Goal: Communication & Community: Answer question/provide support

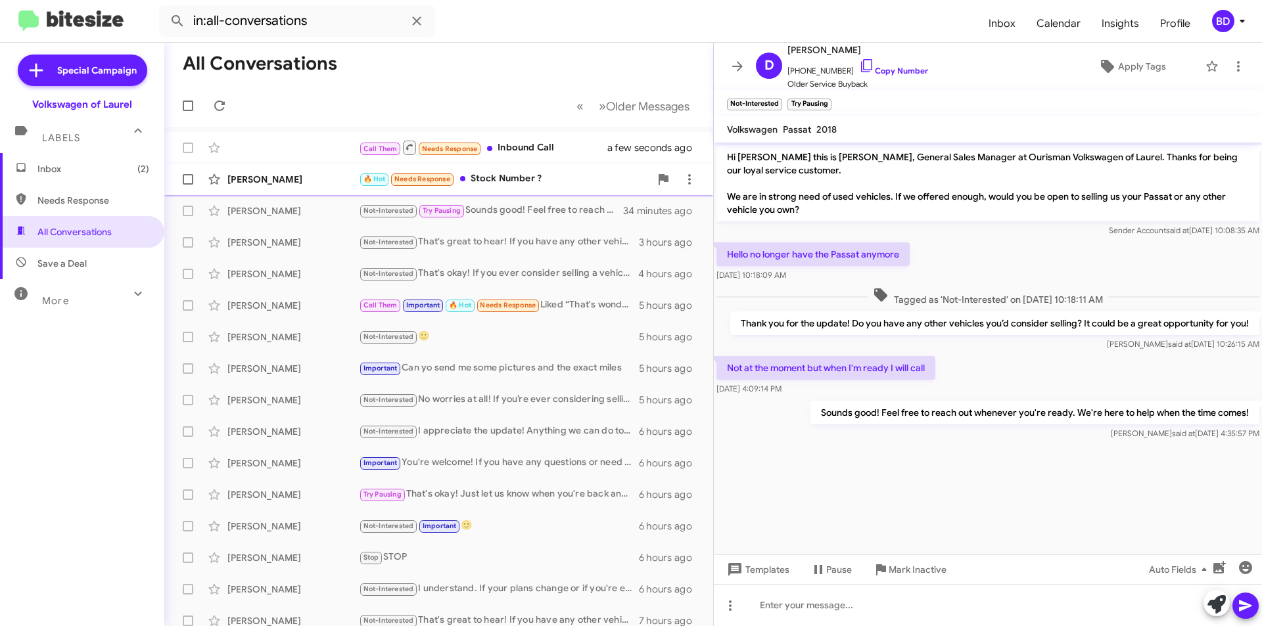
click at [516, 177] on div "🔥 Hot Needs Response Stock Number ?" at bounding box center [504, 179] width 291 height 15
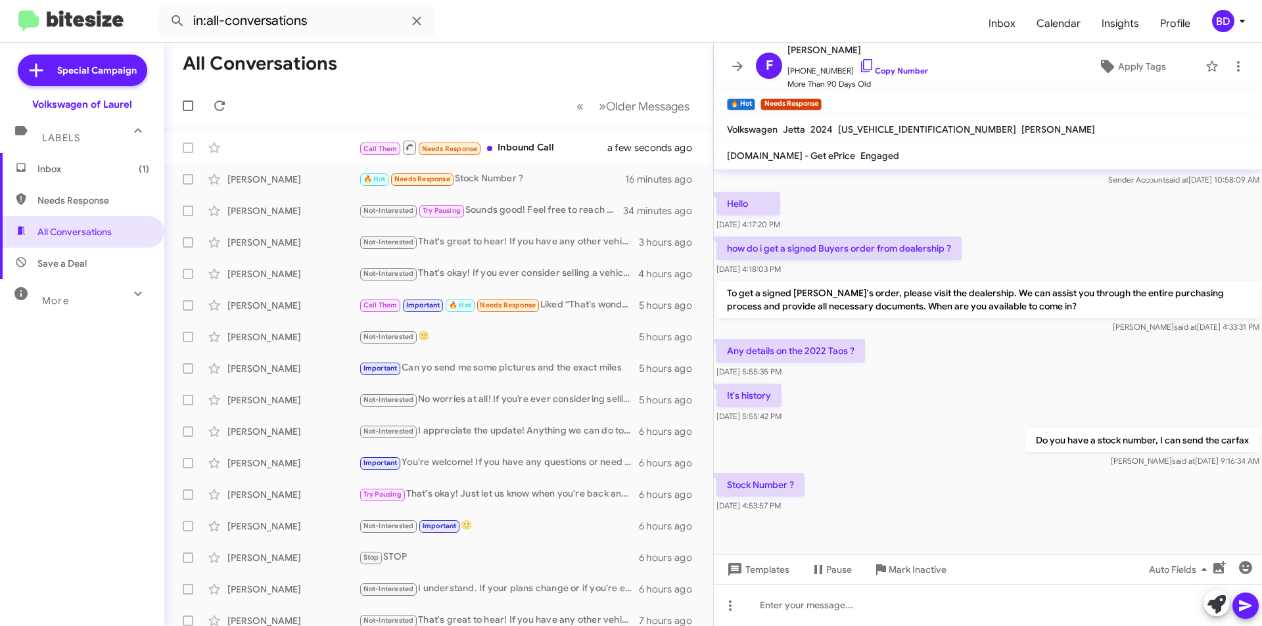
scroll to position [994, 0]
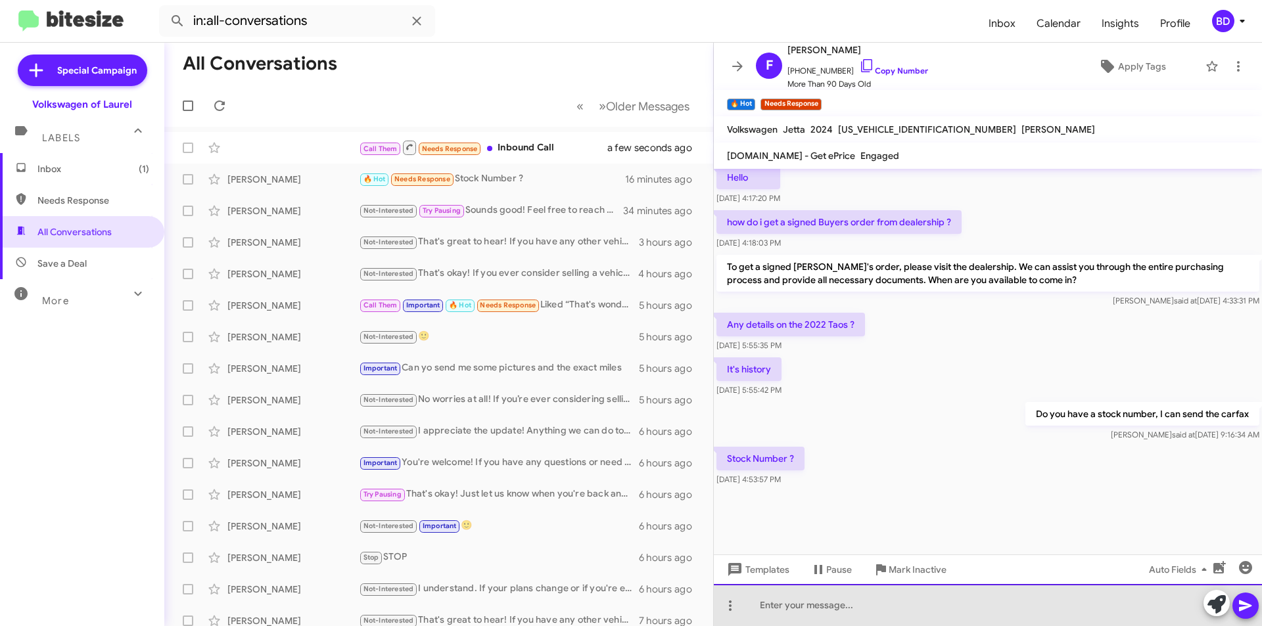
click at [828, 610] on div at bounding box center [988, 605] width 548 height 42
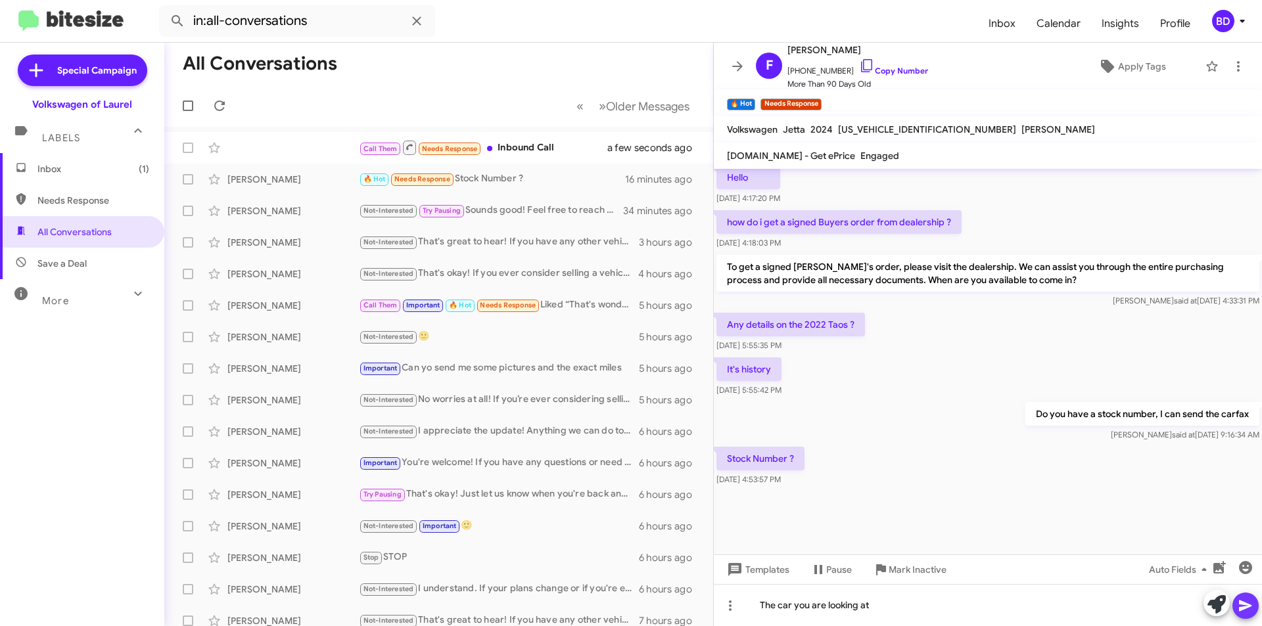
click at [1249, 609] on icon at bounding box center [1246, 606] width 16 height 16
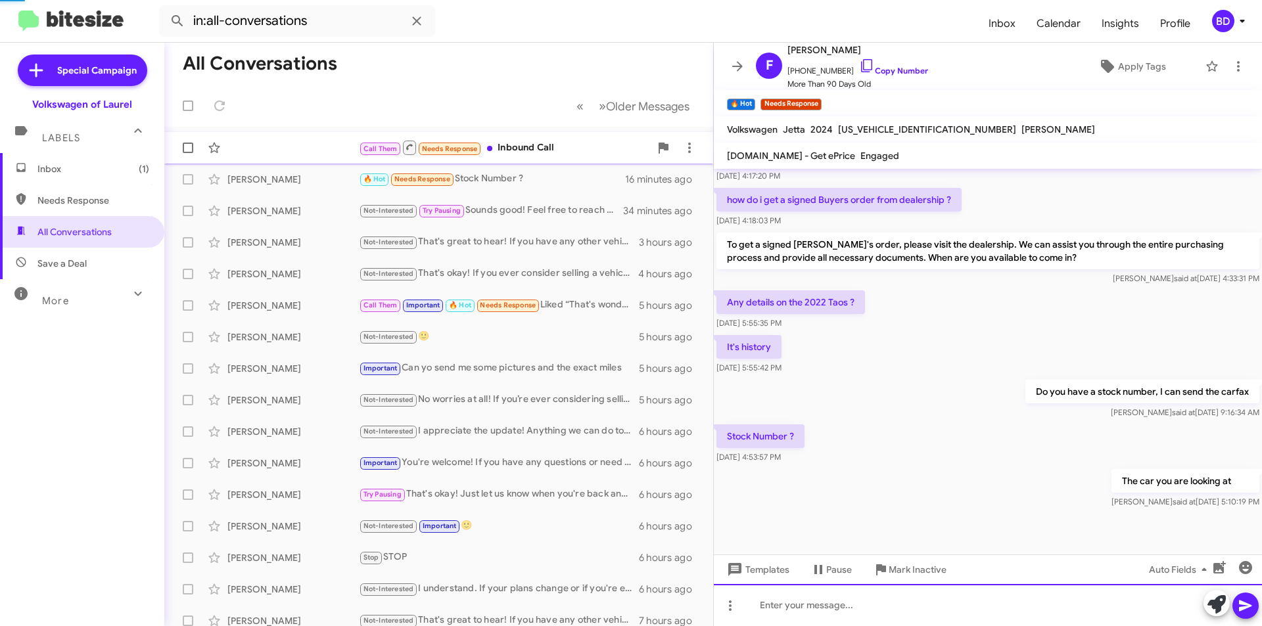
scroll to position [1042, 0]
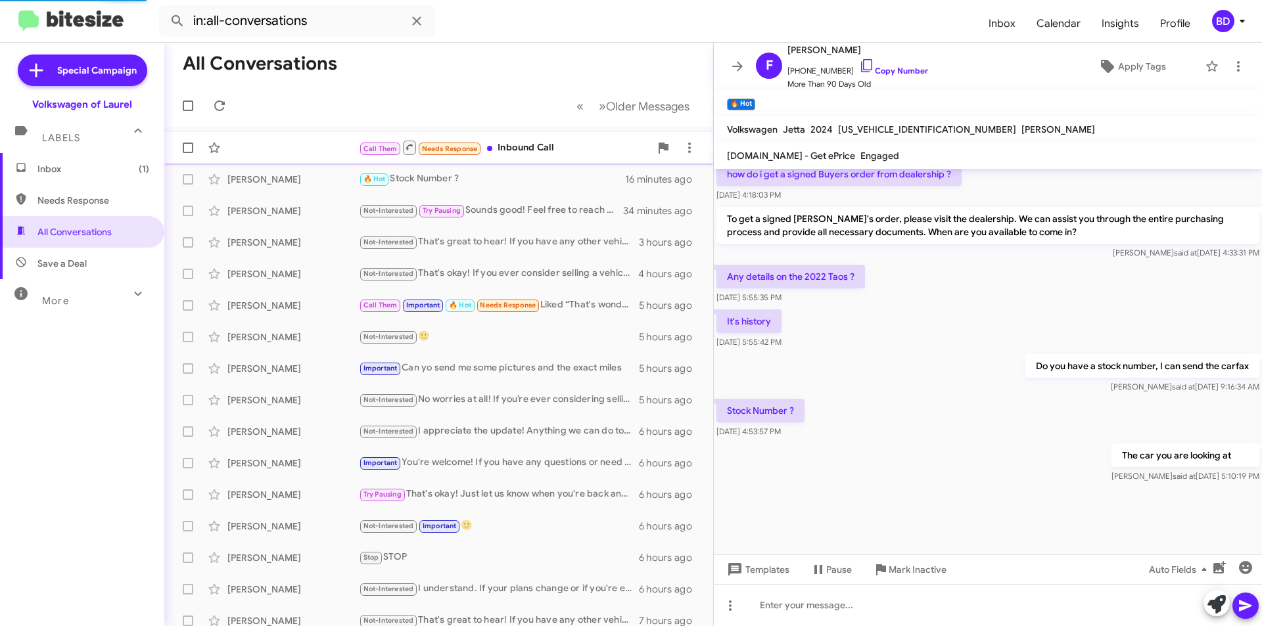
click at [571, 153] on div "Call Them Needs Response Inbound Call" at bounding box center [504, 147] width 291 height 16
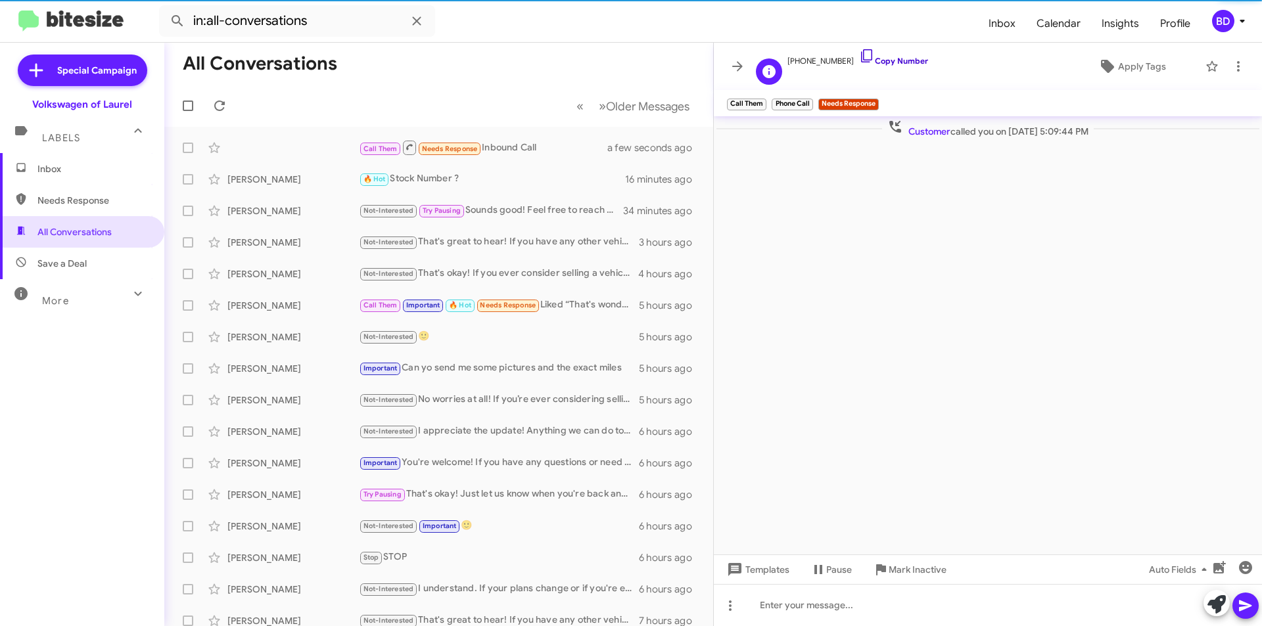
click at [905, 58] on link "Copy Number" at bounding box center [893, 61] width 69 height 10
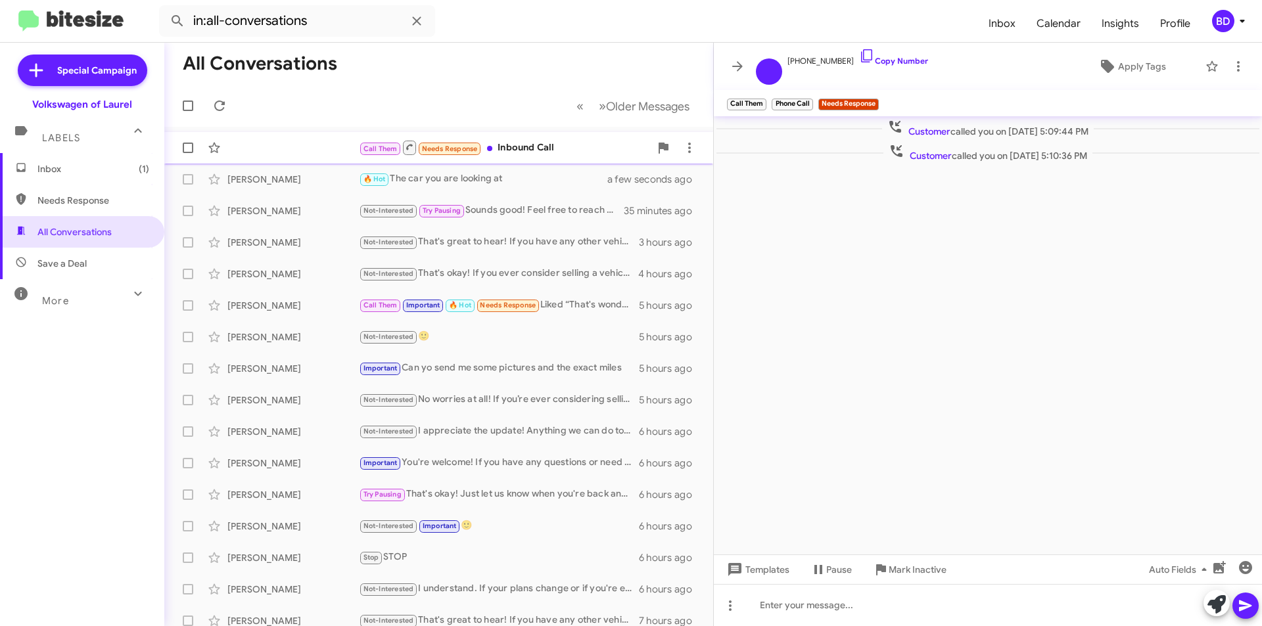
click at [548, 146] on div "Call Them Needs Response Inbound Call" at bounding box center [504, 147] width 291 height 16
